Goal: Task Accomplishment & Management: Manage account settings

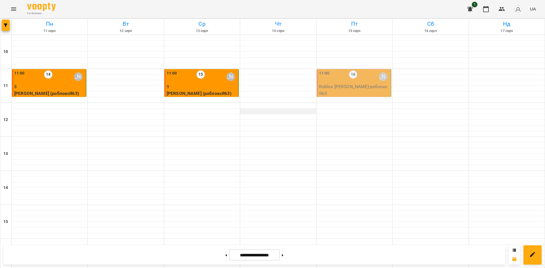
scroll to position [213, 0]
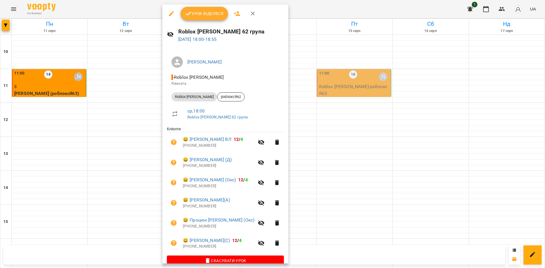
click at [218, 18] on button "Урок відбувся" at bounding box center [204, 14] width 48 height 14
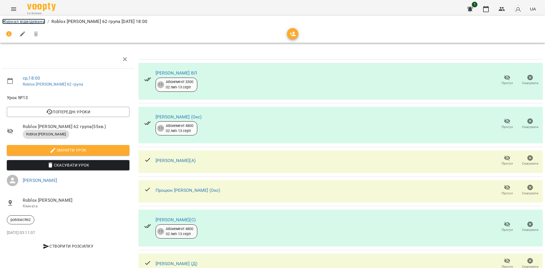
click at [43, 19] on link "Журнал відвідувань" at bounding box center [23, 21] width 43 height 5
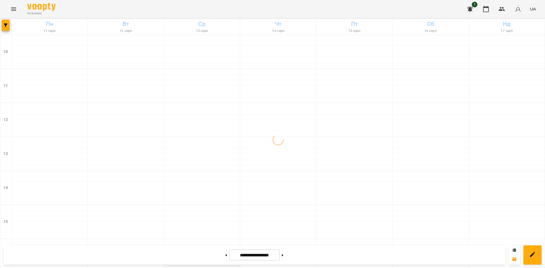
scroll to position [234, 0]
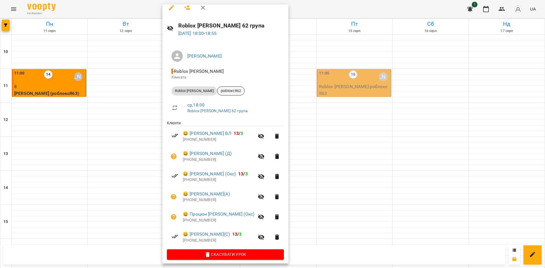
scroll to position [9, 0]
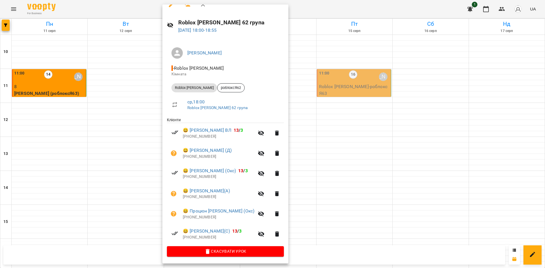
click at [325, 127] on div at bounding box center [272, 134] width 545 height 268
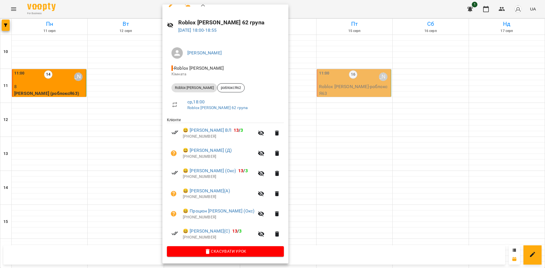
click at [327, 83] on div at bounding box center [272, 134] width 545 height 268
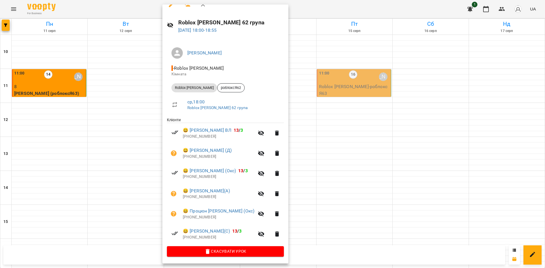
click at [353, 108] on div at bounding box center [272, 134] width 545 height 268
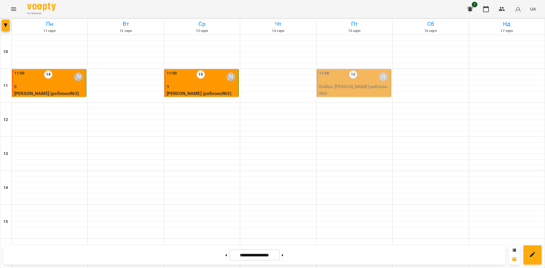
scroll to position [213, 0]
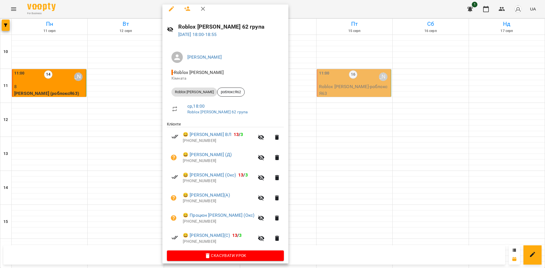
scroll to position [9, 0]
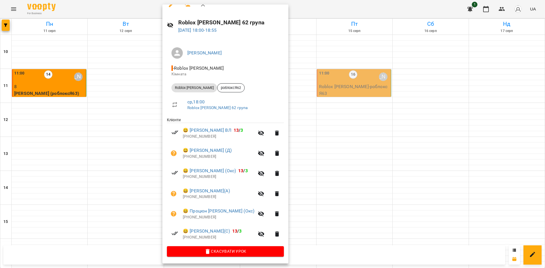
click at [326, 121] on div at bounding box center [272, 134] width 545 height 268
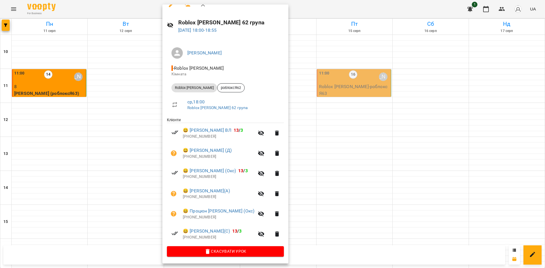
click at [264, 135] on icon "button" at bounding box center [261, 133] width 6 height 5
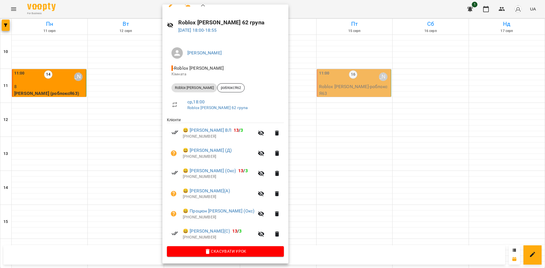
click at [264, 214] on icon "button" at bounding box center [261, 214] width 7 height 7
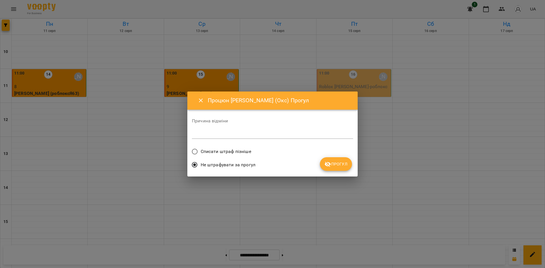
click at [206, 154] on span "Списати штраф пізніше" at bounding box center [226, 151] width 50 height 7
click at [347, 159] on button "Прогул" at bounding box center [336, 164] width 32 height 14
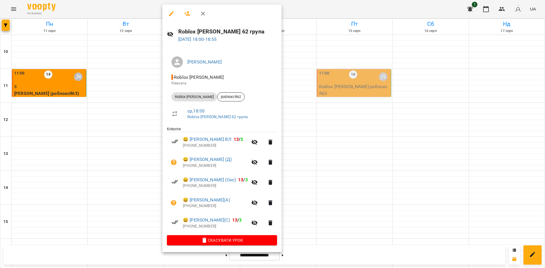
click at [258, 143] on icon "button" at bounding box center [254, 142] width 6 height 5
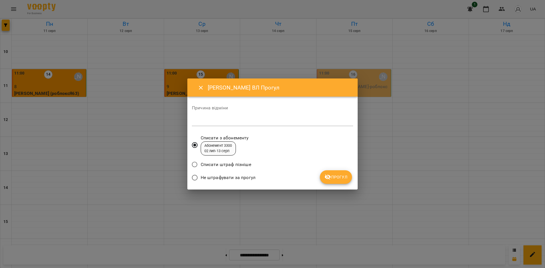
click at [325, 180] on icon "submit" at bounding box center [327, 177] width 7 height 7
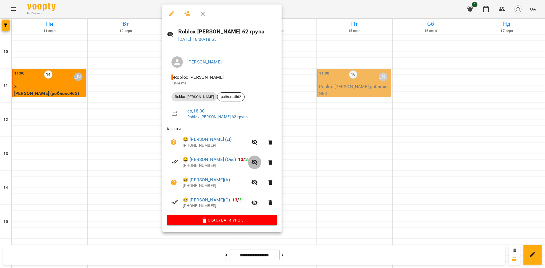
click at [258, 164] on icon "button" at bounding box center [254, 162] width 6 height 5
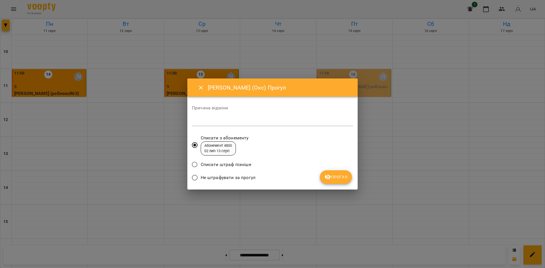
click at [320, 179] on button "Прогул" at bounding box center [336, 177] width 32 height 14
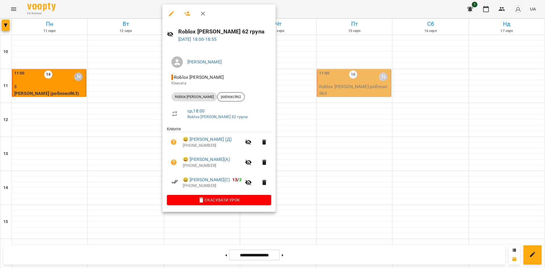
click at [335, 98] on div at bounding box center [272, 134] width 545 height 268
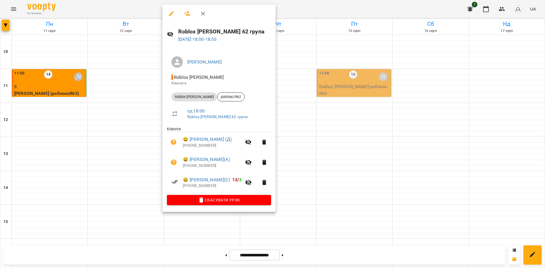
click at [363, 87] on div at bounding box center [272, 134] width 545 height 268
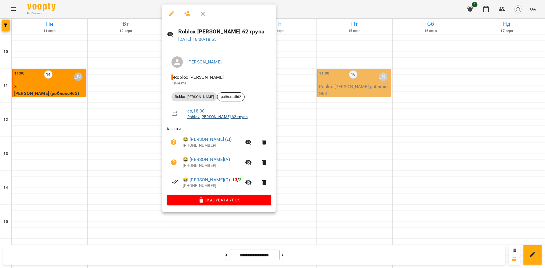
click at [212, 117] on link "Roblox [PERSON_NAME] 62 група" at bounding box center [217, 117] width 60 height 5
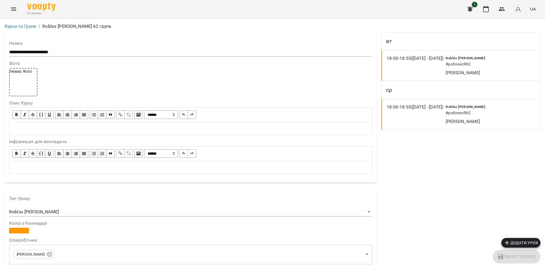
click at [15, 10] on icon "Menu" at bounding box center [13, 9] width 7 height 7
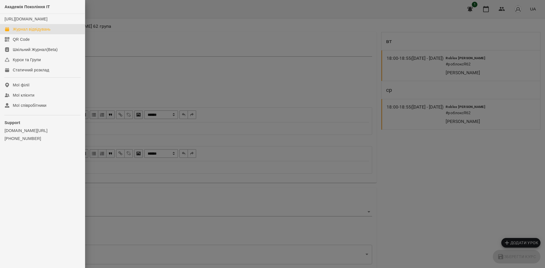
click at [41, 32] on div "Журнал відвідувань" at bounding box center [32, 29] width 38 height 6
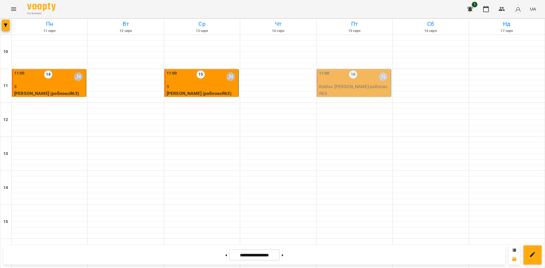
scroll to position [234, 0]
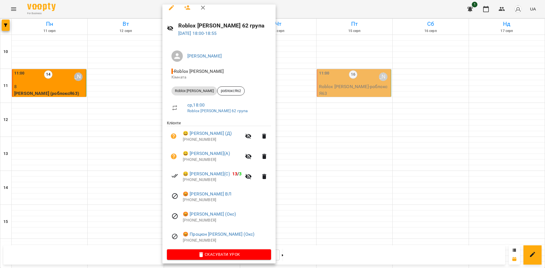
scroll to position [9, 0]
